Goal: Transaction & Acquisition: Purchase product/service

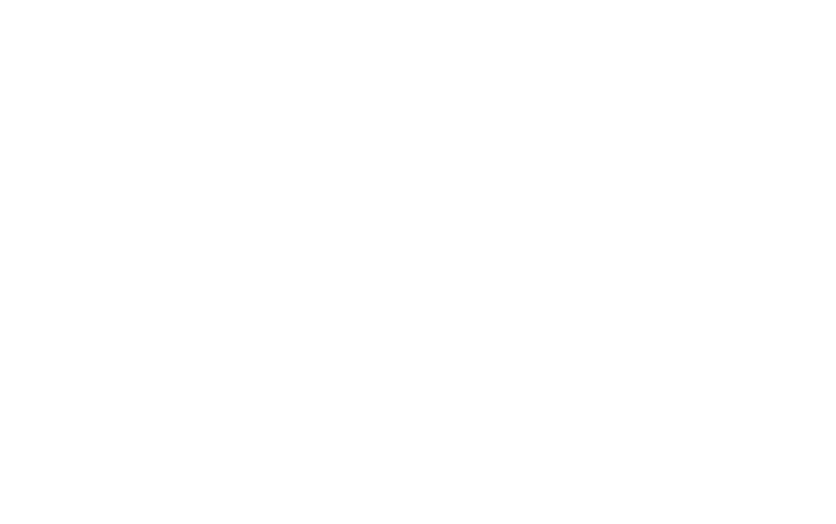
click at [807, 30] on span "Menu" at bounding box center [807, 37] width 26 height 14
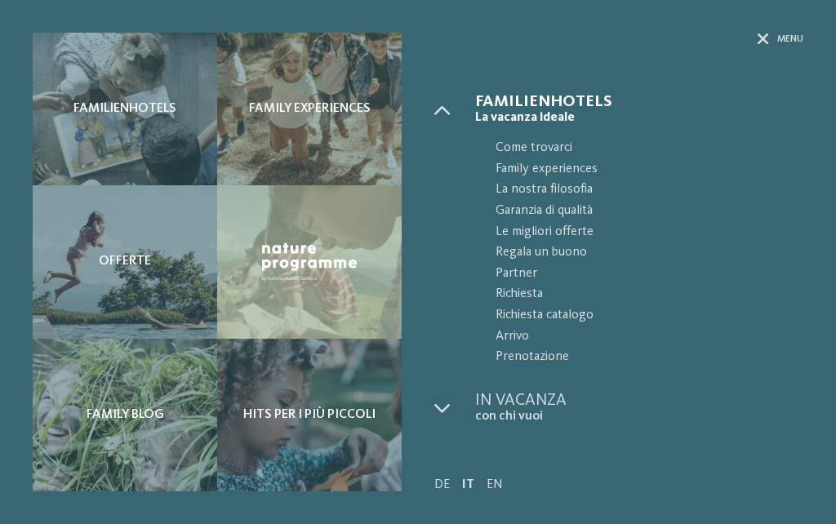
click at [101, 125] on div "Familienhotels" at bounding box center [125, 109] width 184 height 153
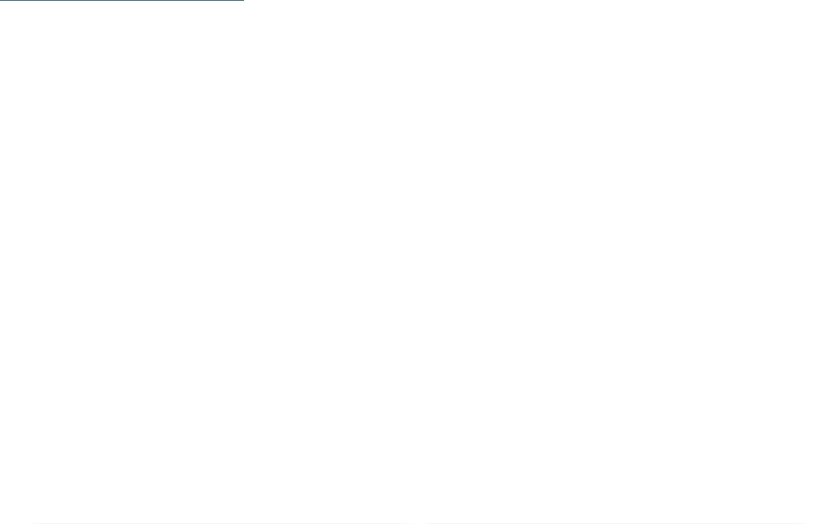
scroll to position [2157, 0]
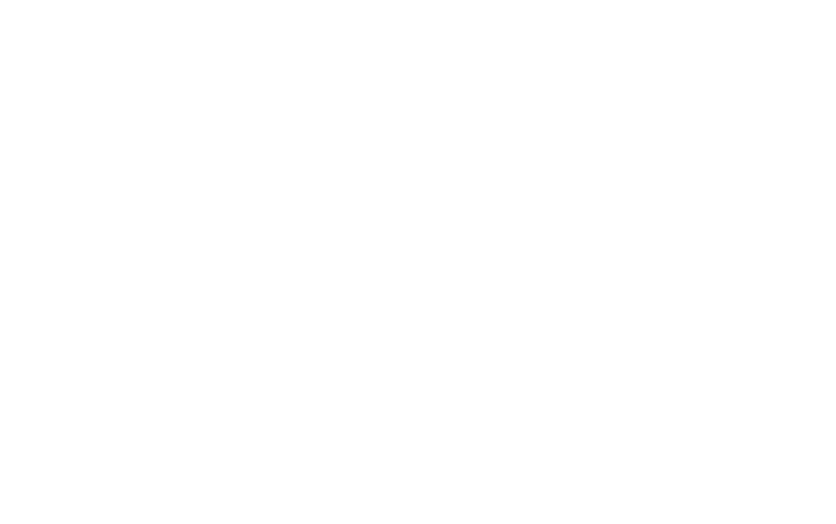
click at [698, 206] on div at bounding box center [614, 174] width 377 height 212
click at [729, 93] on icon at bounding box center [730, 107] width 35 height 29
click at [38, 91] on icon at bounding box center [36, 106] width 40 height 33
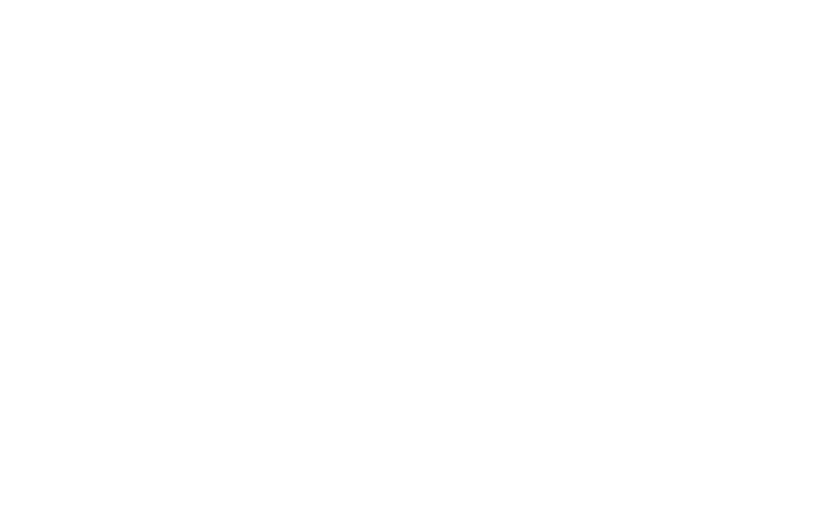
scroll to position [6763, 0]
click at [552, 345] on div "Alto Adige da scoprire" at bounding box center [515, 390] width 183 height 91
click at [389, 464] on span "Regala un buono" at bounding box center [368, 470] width 117 height 13
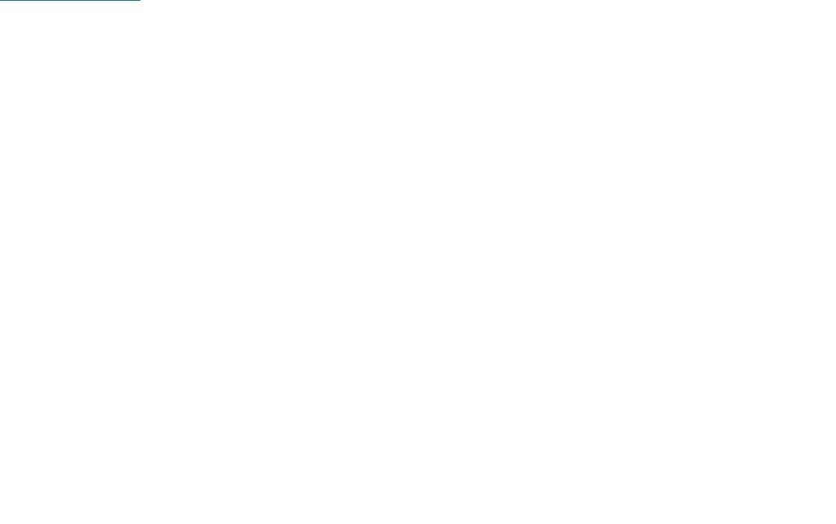
scroll to position [169, 0]
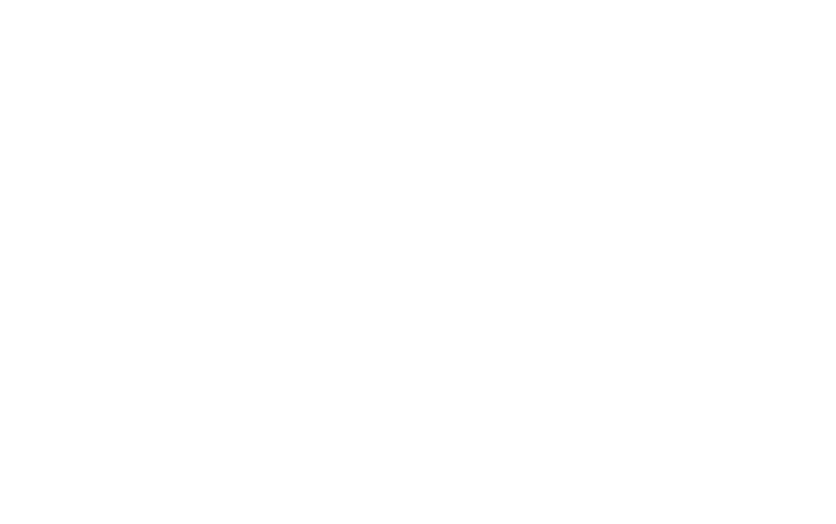
click at [715, 312] on img at bounding box center [418, 328] width 770 height 361
